Goal: Find specific page/section: Find specific page/section

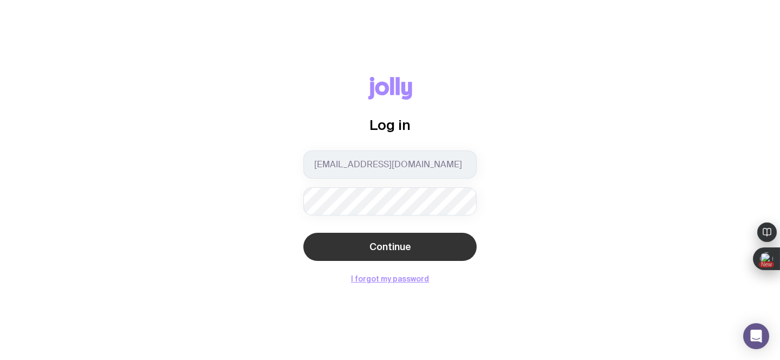
click at [336, 255] on button "Continue" at bounding box center [389, 247] width 173 height 28
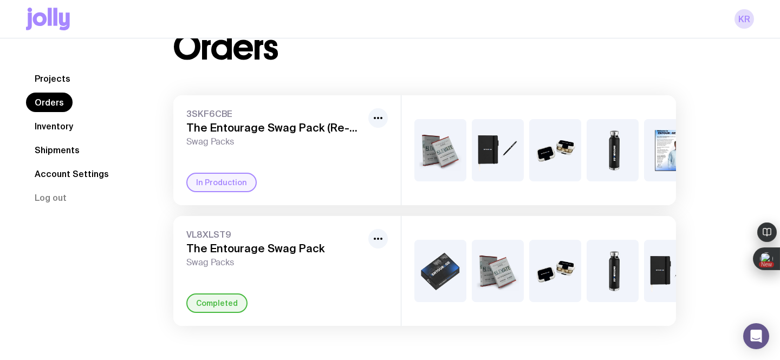
scroll to position [38, 0]
click at [44, 131] on link "Inventory" at bounding box center [54, 125] width 56 height 19
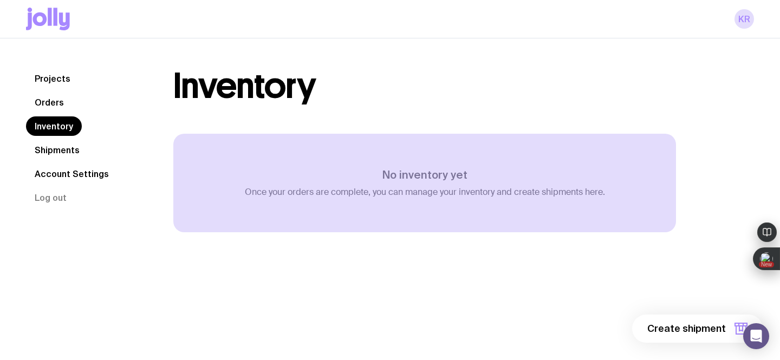
click at [51, 95] on link "Orders" at bounding box center [49, 102] width 47 height 19
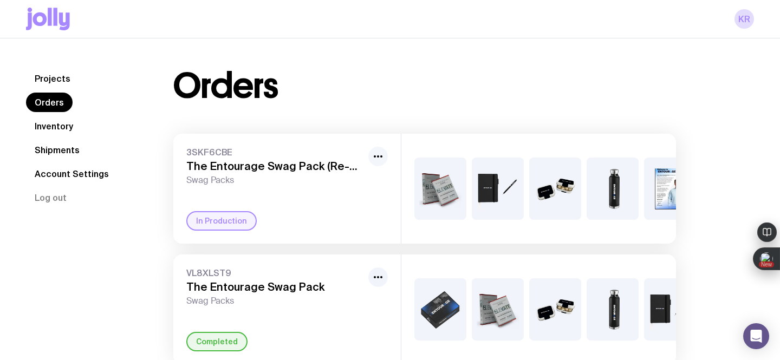
click at [373, 156] on icon "button" at bounding box center [377, 156] width 13 height 13
click at [393, 82] on div "Orders" at bounding box center [424, 86] width 502 height 35
